Goal: Check status: Check status

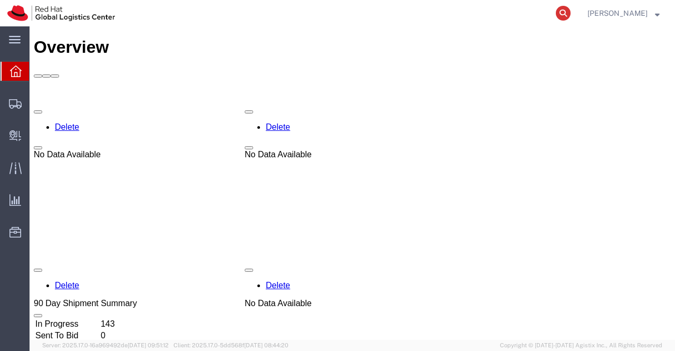
click at [565, 13] on icon at bounding box center [563, 13] width 15 height 15
paste input "56535395"
type input "56535395"
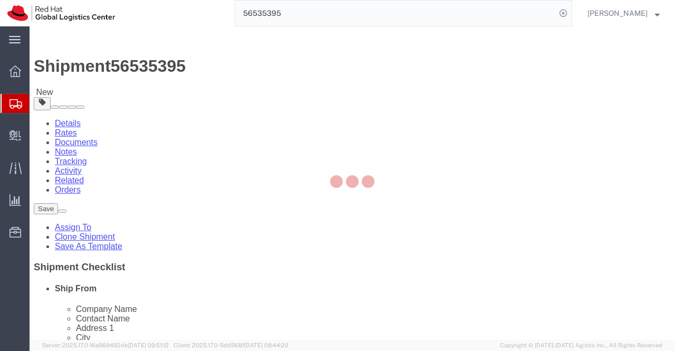
select select "37925"
select select
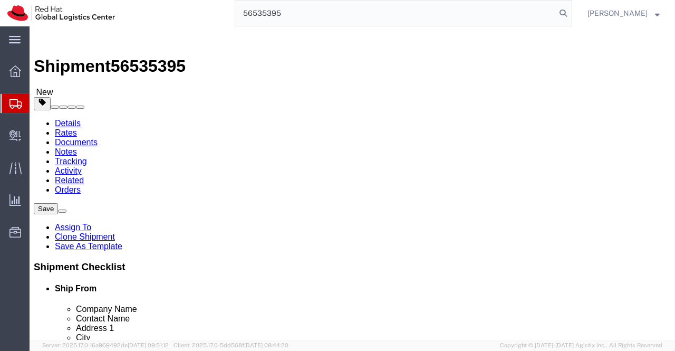
type input "56535395"
click link "Activity"
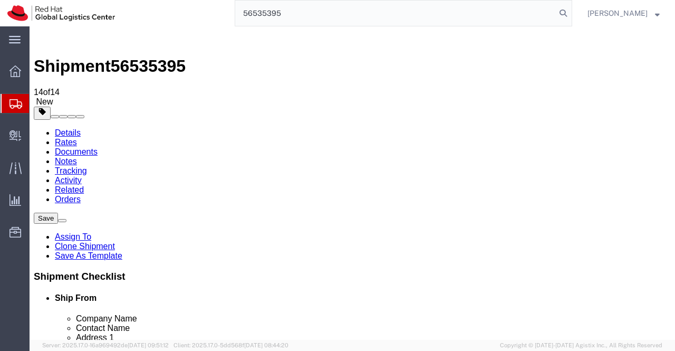
click at [67, 128] on link "Details" at bounding box center [68, 132] width 26 height 9
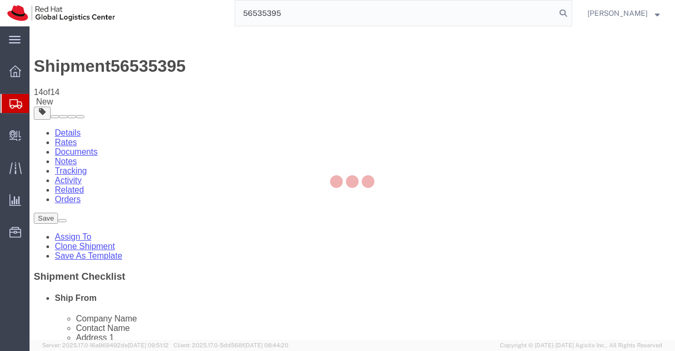
select select "37925"
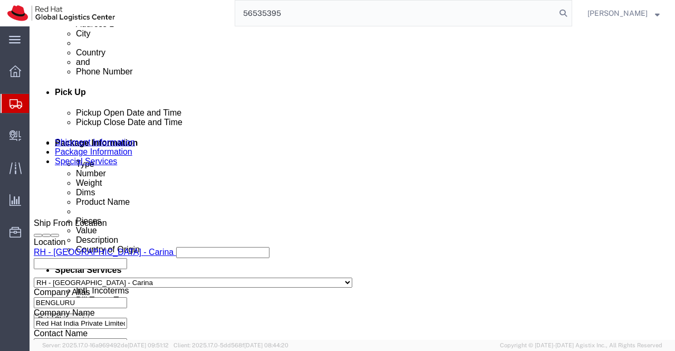
scroll to position [422, 0]
click icon
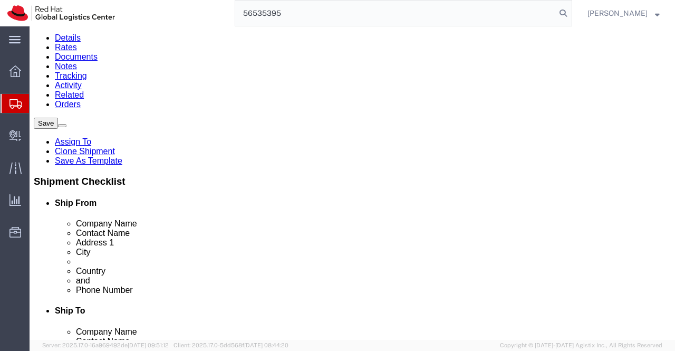
click dd "36000.00 INR"
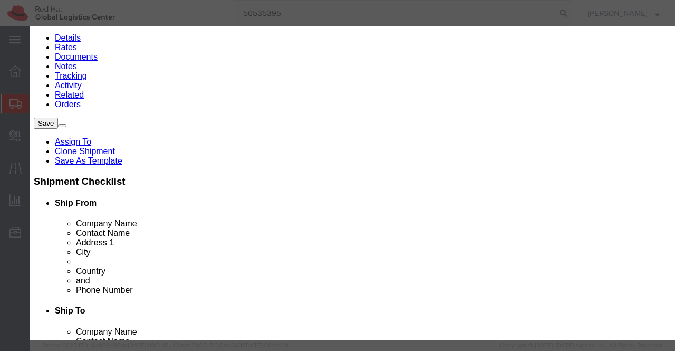
scroll to position [309, 0]
click button "Save & Close"
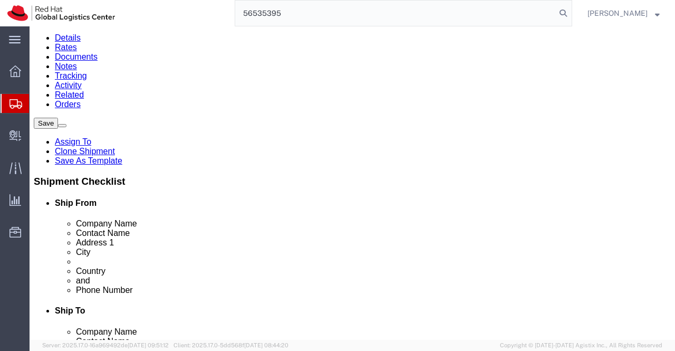
click input "42.00"
type input "37.00"
click input "50.00"
type input "47.00"
click input "10.00"
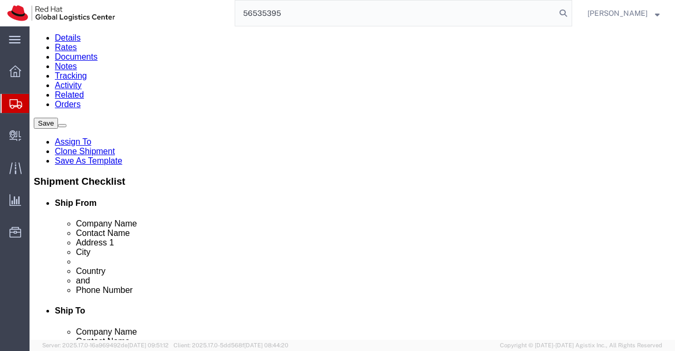
type input "1"
type input "9.57"
click div "1 x Your Packaging Package Type Select Case(s) Crate(s) Envelope Large Box Medi…"
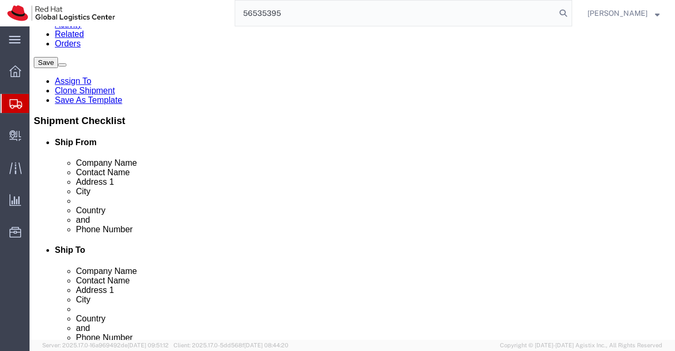
scroll to position [0, 0]
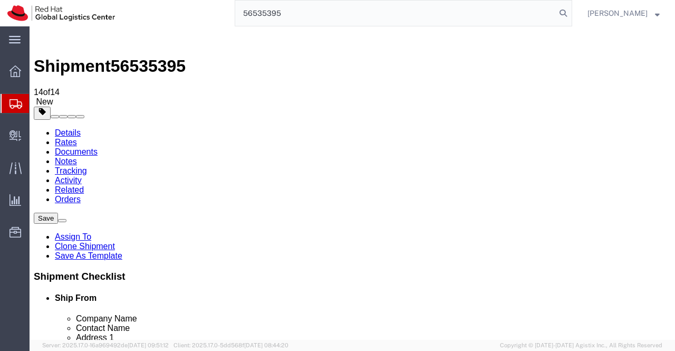
click icon
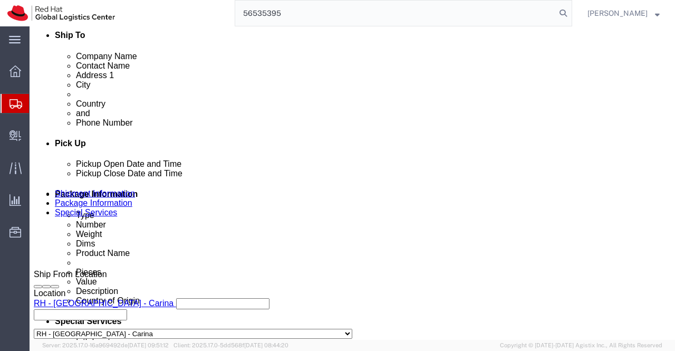
scroll to position [369, 0]
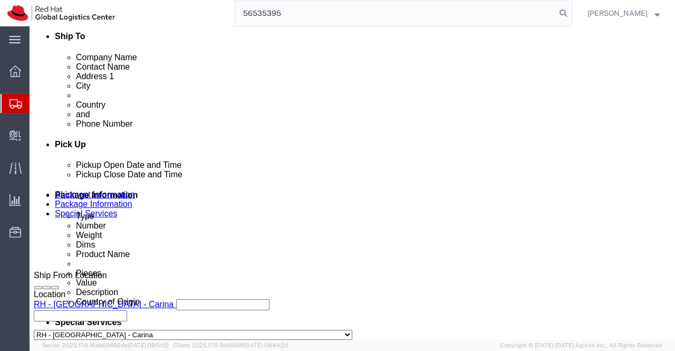
click icon
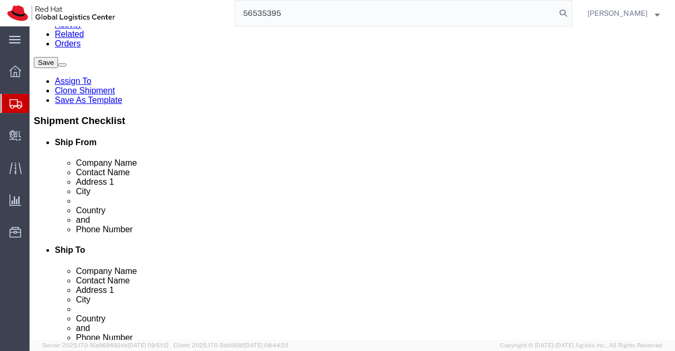
click icon
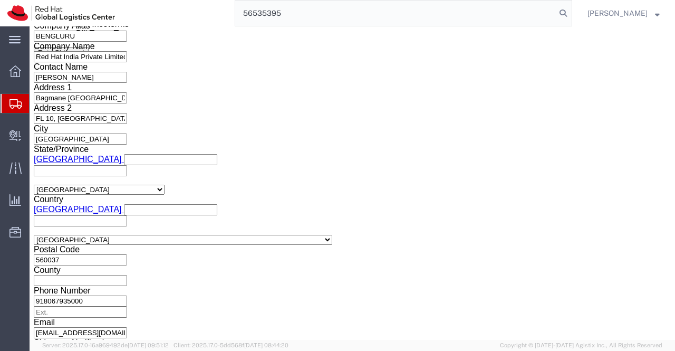
scroll to position [688, 0]
click button "Rate Shipment"
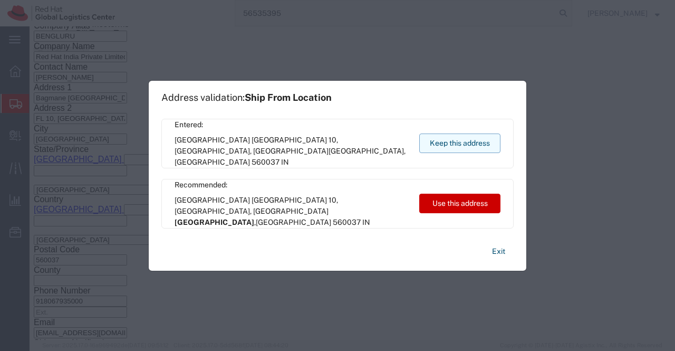
click at [462, 142] on button "Keep this address" at bounding box center [459, 143] width 81 height 20
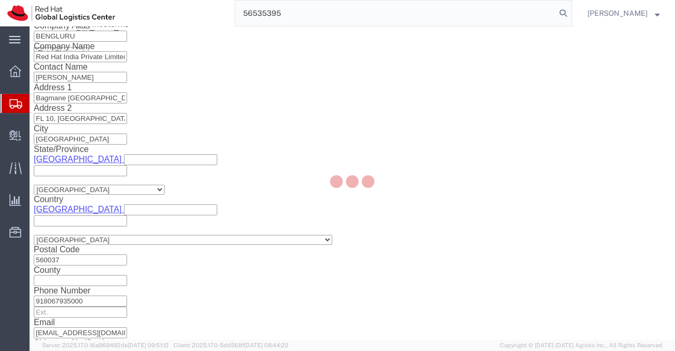
scroll to position [2, 0]
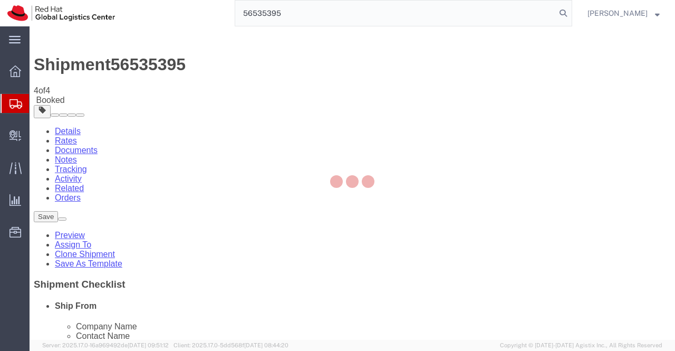
scroll to position [0, 0]
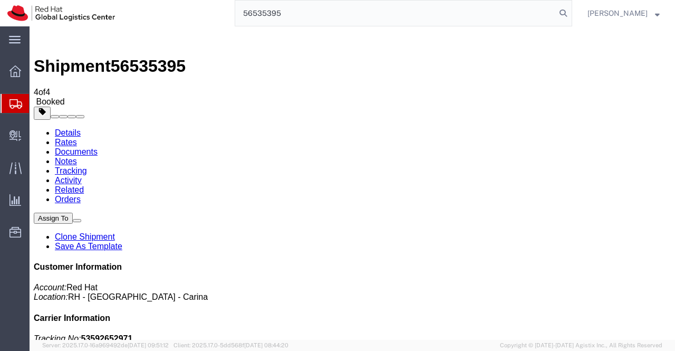
click at [64, 128] on link "Details" at bounding box center [68, 132] width 26 height 9
click link "Schedule pickup request"
click link "Documents"
